Goal: Information Seeking & Learning: Learn about a topic

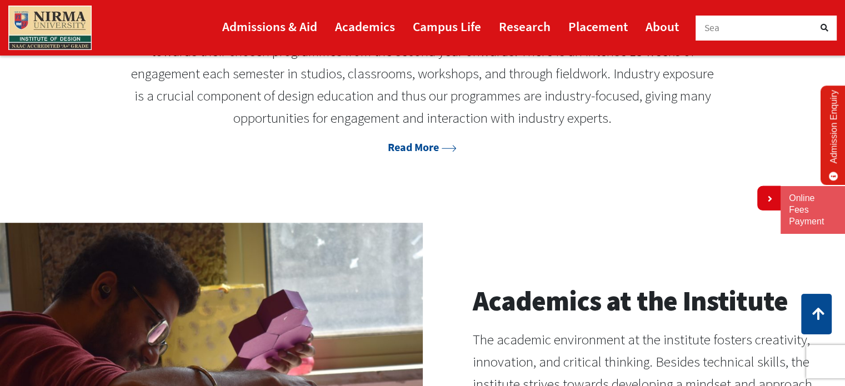
scroll to position [665, 0]
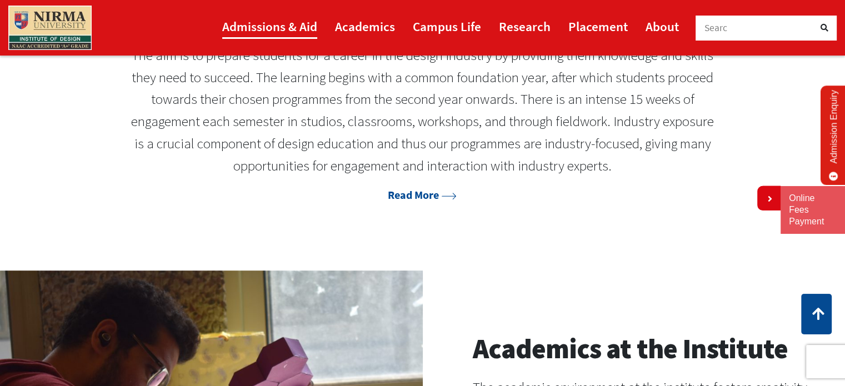
click at [276, 22] on link "Admissions & Aid" at bounding box center [269, 26] width 95 height 25
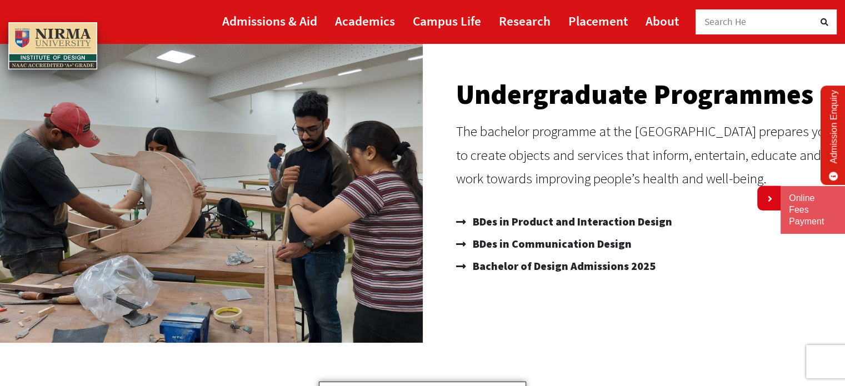
scroll to position [133, 0]
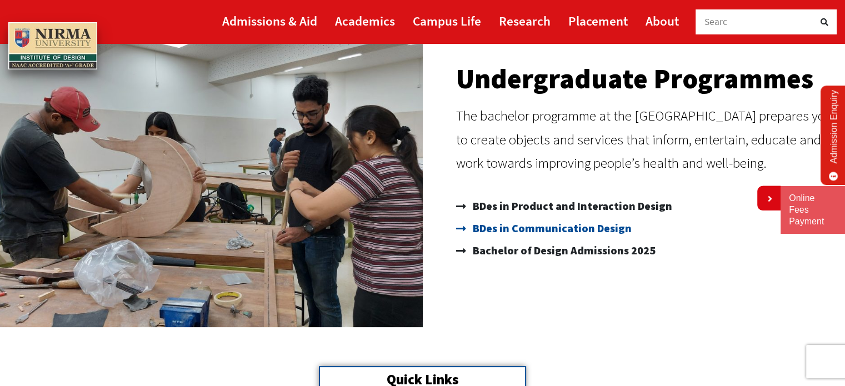
click at [556, 221] on span "BDes in Communication Design" at bounding box center [551, 228] width 162 height 22
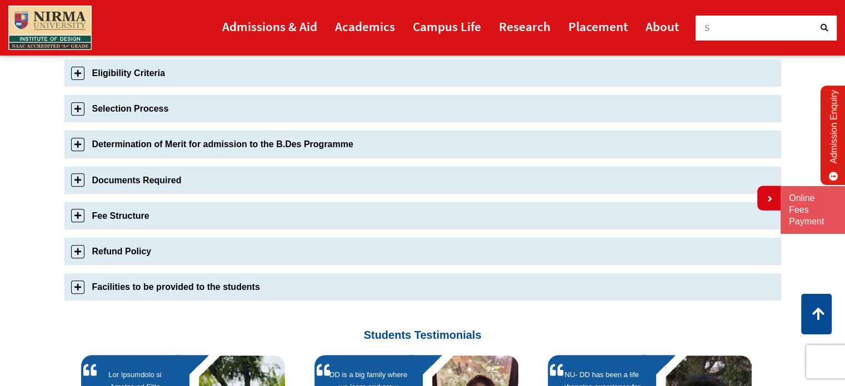
scroll to position [435, 0]
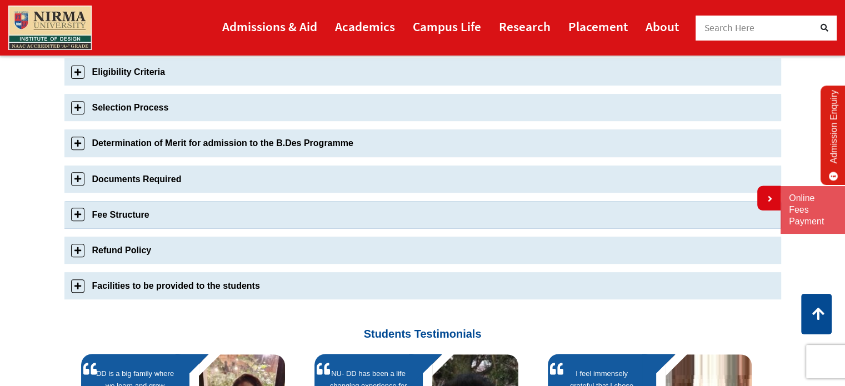
click at [82, 221] on link "Fee Structure" at bounding box center [422, 214] width 717 height 27
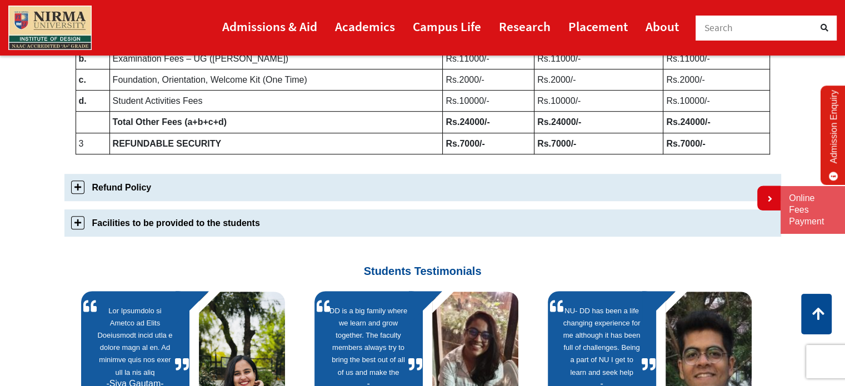
scroll to position [721, 0]
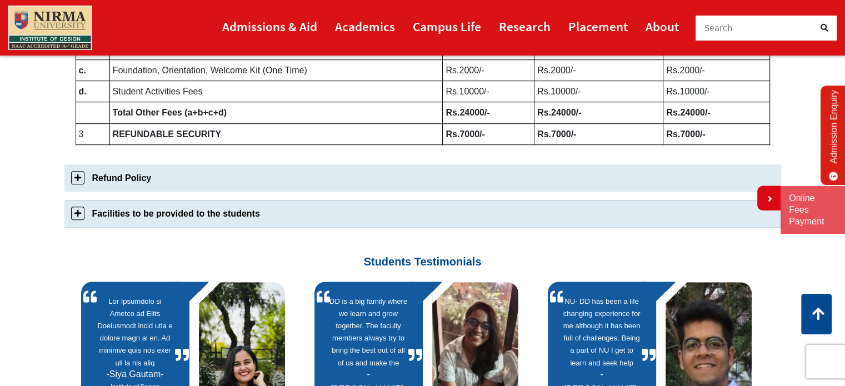
click at [242, 211] on link "Facilities to be provided to the students" at bounding box center [422, 213] width 717 height 27
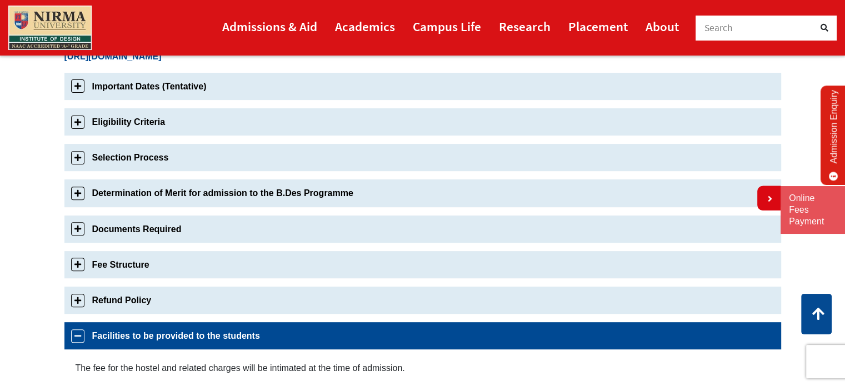
scroll to position [386, 0]
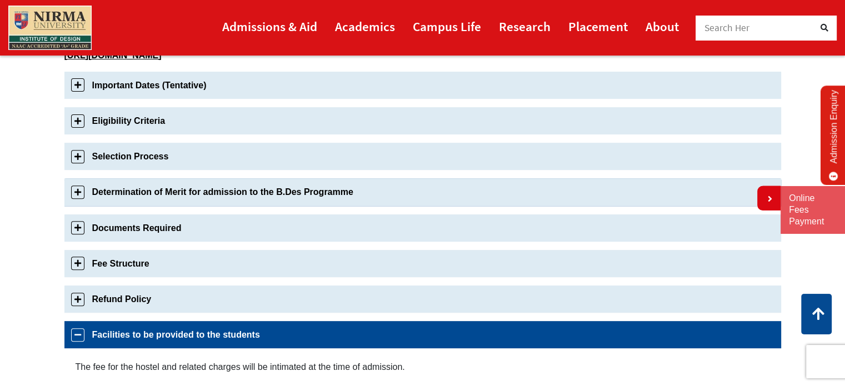
click at [151, 182] on link "Determination of Merit for admission to the B.Des Programme" at bounding box center [422, 191] width 717 height 27
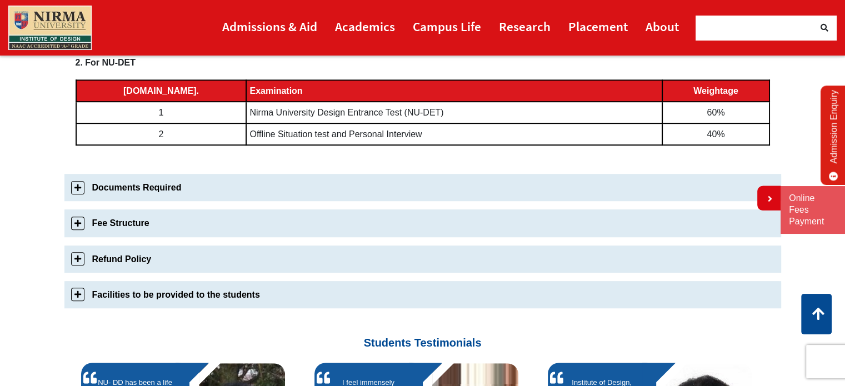
scroll to position [654, 0]
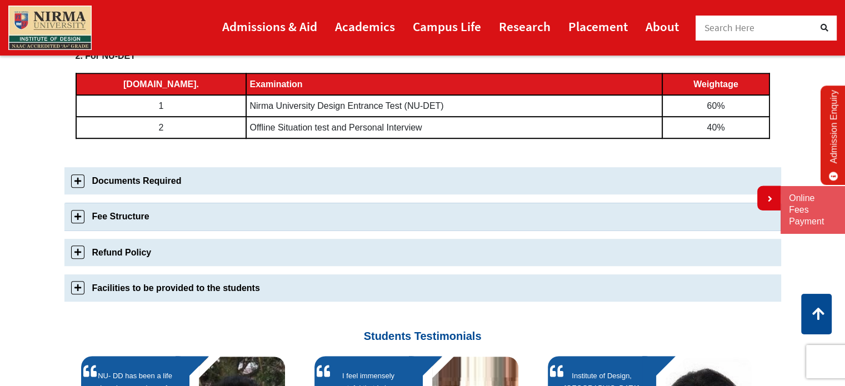
click at [109, 223] on link "Fee Structure" at bounding box center [422, 216] width 717 height 27
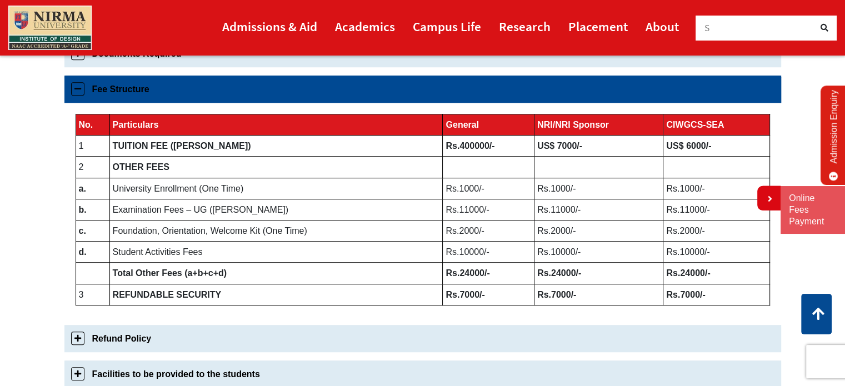
scroll to position [560, 0]
